Goal: Transaction & Acquisition: Purchase product/service

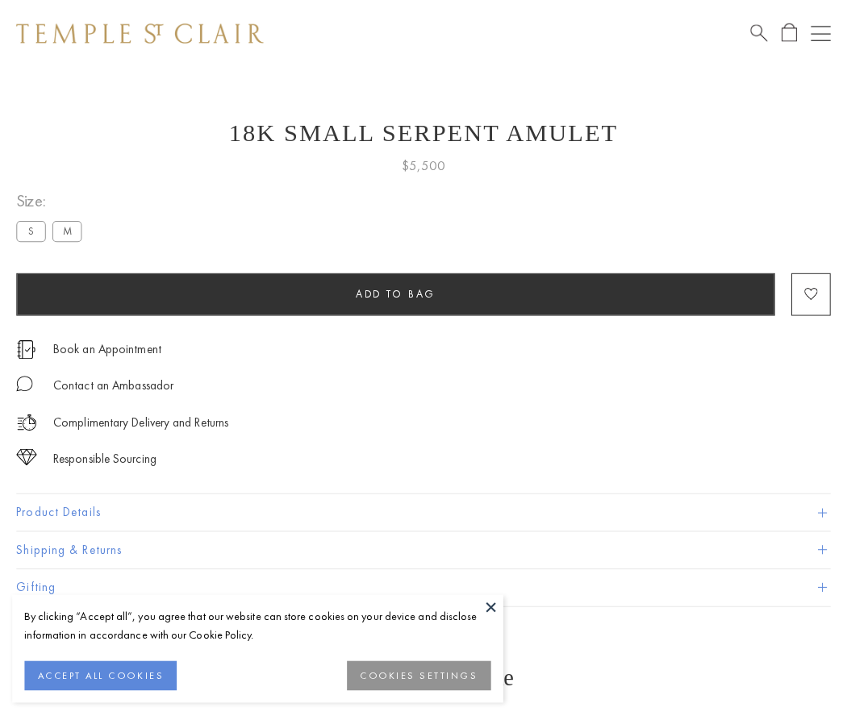
scroll to position [15, 0]
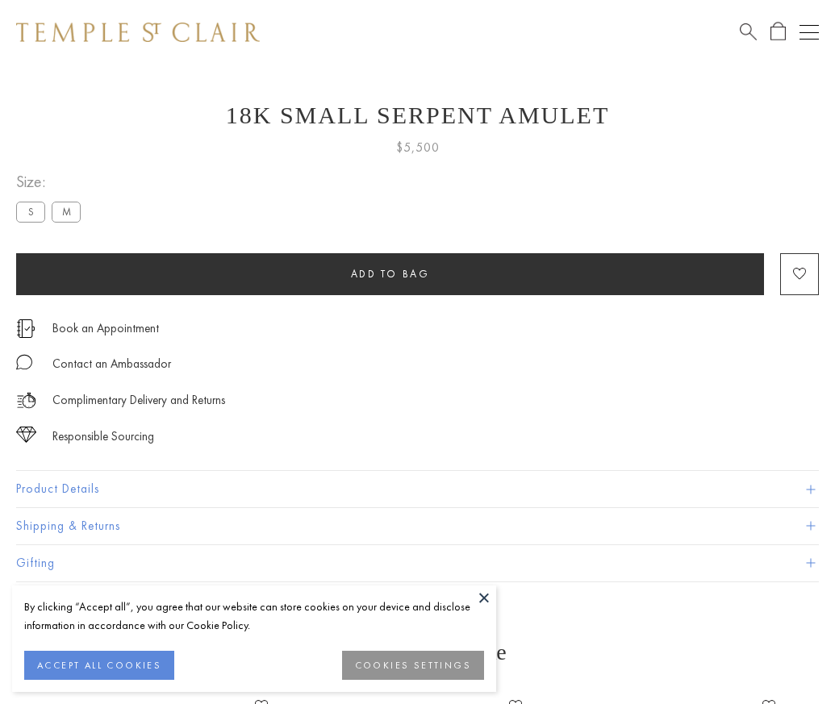
click at [390, 273] on span "Add to bag" at bounding box center [390, 274] width 79 height 14
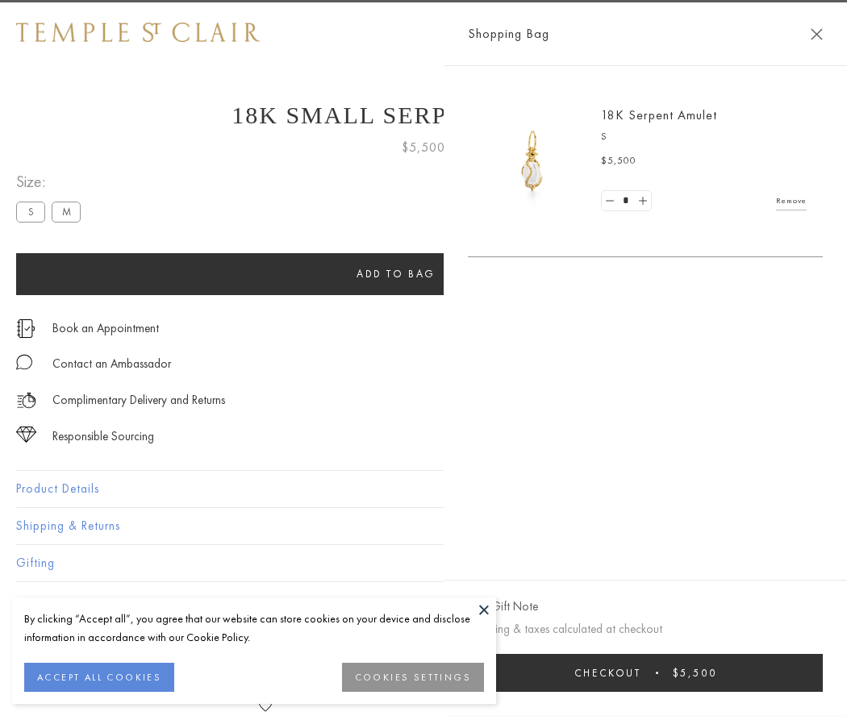
click at [649, 673] on button "Checkout $5,500" at bounding box center [645, 673] width 355 height 38
